Goal: Task Accomplishment & Management: Manage account settings

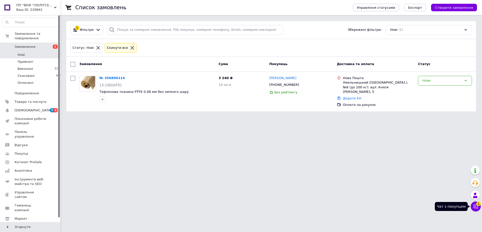
click at [476, 208] on icon at bounding box center [475, 206] width 5 height 5
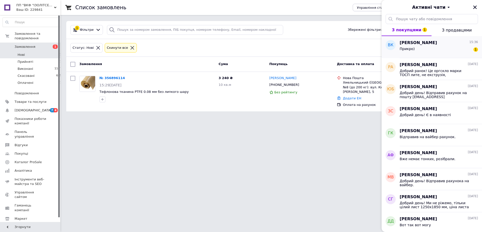
click at [408, 48] on span "Прикро)" at bounding box center [406, 49] width 15 height 4
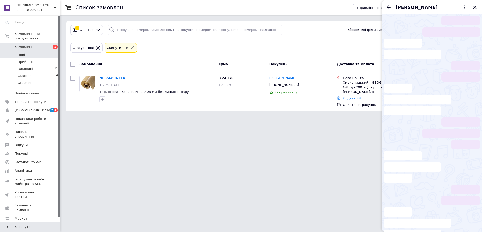
scroll to position [39, 0]
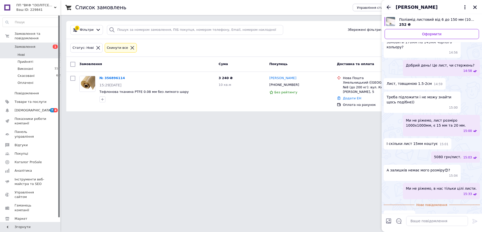
click at [388, 5] on icon "Назад" at bounding box center [388, 7] width 6 height 6
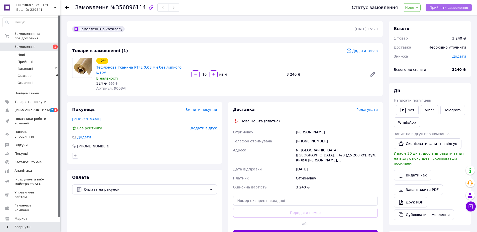
click at [452, 7] on span "Прийняти замовлення" at bounding box center [449, 8] width 38 height 4
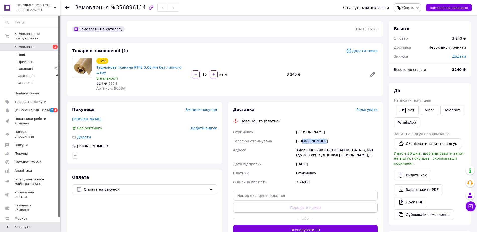
drag, startPoint x: 318, startPoint y: 136, endPoint x: 302, endPoint y: 137, distance: 16.1
click at [302, 137] on div "[PHONE_NUMBER]" at bounding box center [337, 141] width 84 height 9
copy div "0682064656"
drag, startPoint x: 319, startPoint y: 145, endPoint x: 296, endPoint y: 146, distance: 23.3
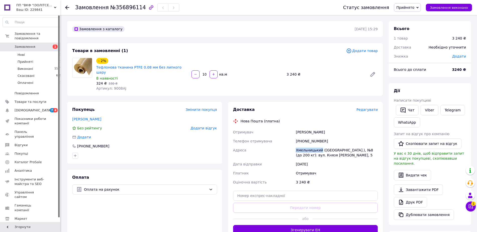
click at [296, 146] on div "Хмельницький ([GEOGRAPHIC_DATA].), №8 (до 200 кг): вул. Князя [PERSON_NAME], 5" at bounding box center [337, 153] width 84 height 14
copy div "Хмельницький"
drag, startPoint x: 332, startPoint y: 127, endPoint x: 295, endPoint y: 128, distance: 37.1
click at [295, 128] on div "Отримувач Волошин Володимир Телефон отримувача +380682064656 Адреса Хмельницьки…" at bounding box center [305, 157] width 147 height 59
copy div "Отримувач Волошин Володимир"
